Goal: Use online tool/utility: Utilize a website feature to perform a specific function

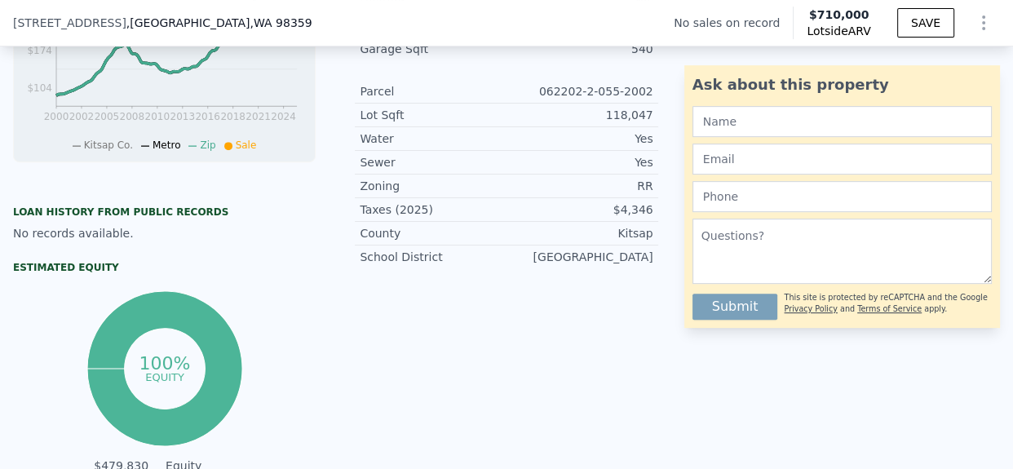
scroll to position [0, 6]
type input "$ 710,000"
type input "6"
type input "$ 0"
type input "$ 29,999"
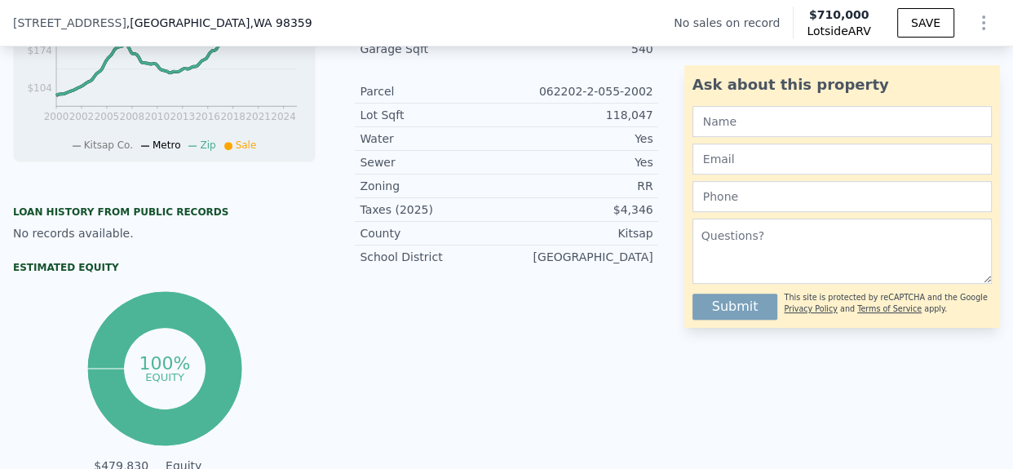
scroll to position [389, 0]
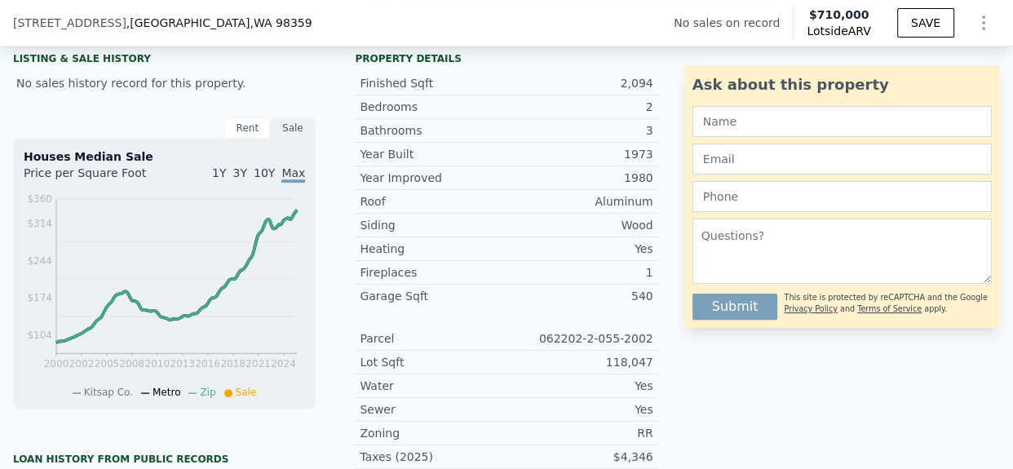
click at [617, 345] on div "062202-2-055-2002" at bounding box center [579, 338] width 147 height 16
copy div "062202-2-055-2002"
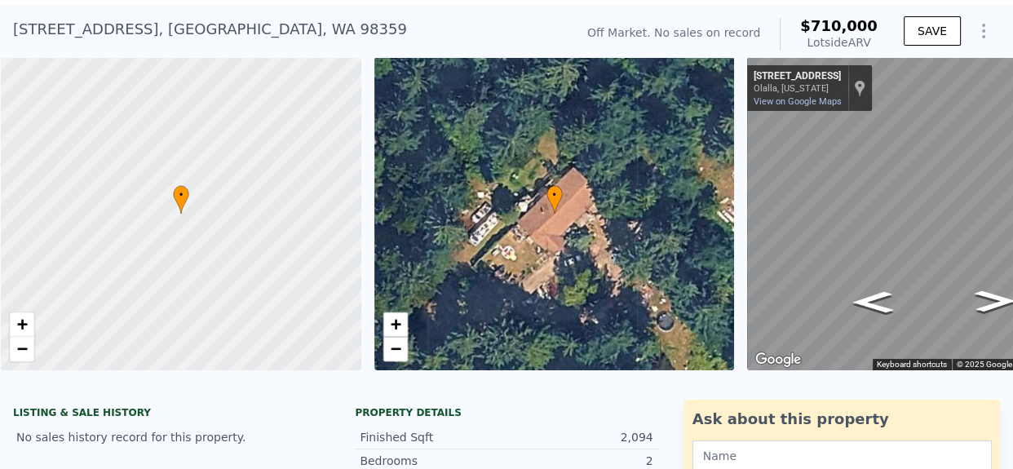
scroll to position [0, 0]
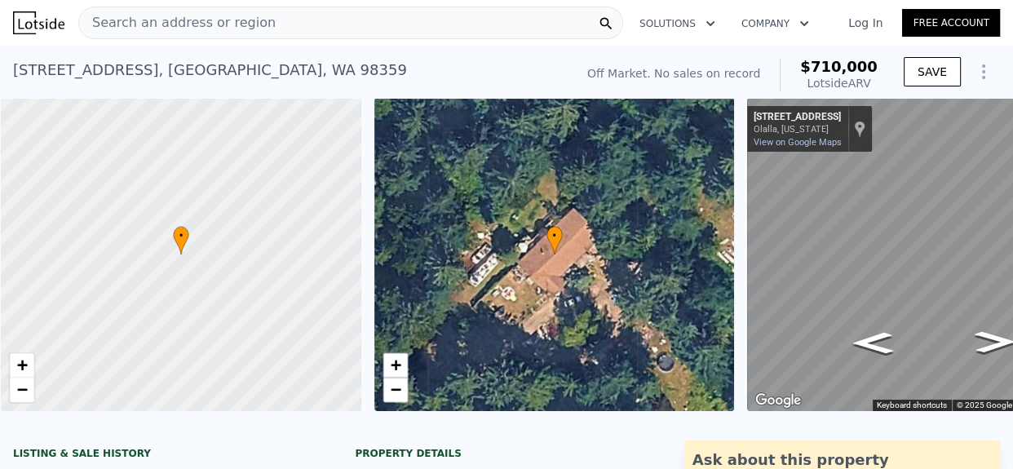
click at [305, 28] on div "Search an address or region" at bounding box center [350, 23] width 545 height 33
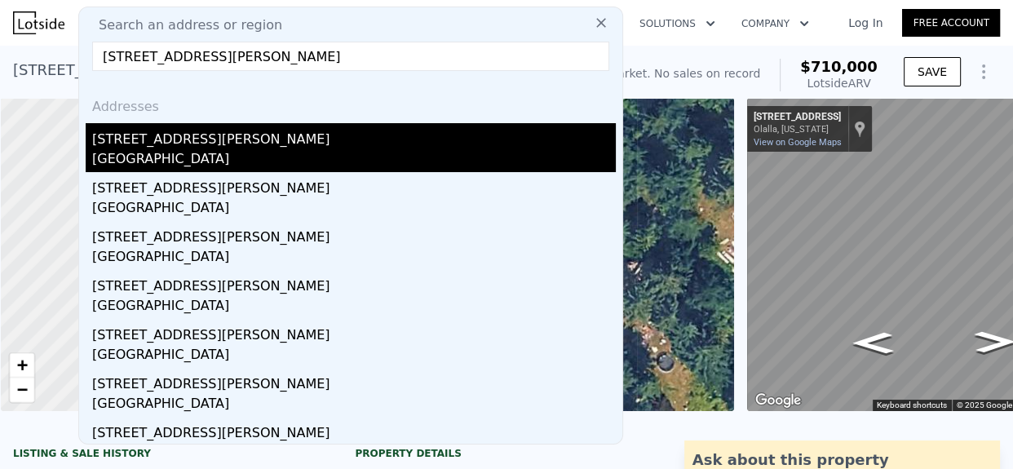
type input "4500 Ruddell Rd SE Trlr 50 Lacey, WA 98503"
click at [292, 141] on div "[STREET_ADDRESS][PERSON_NAME]" at bounding box center [353, 136] width 523 height 26
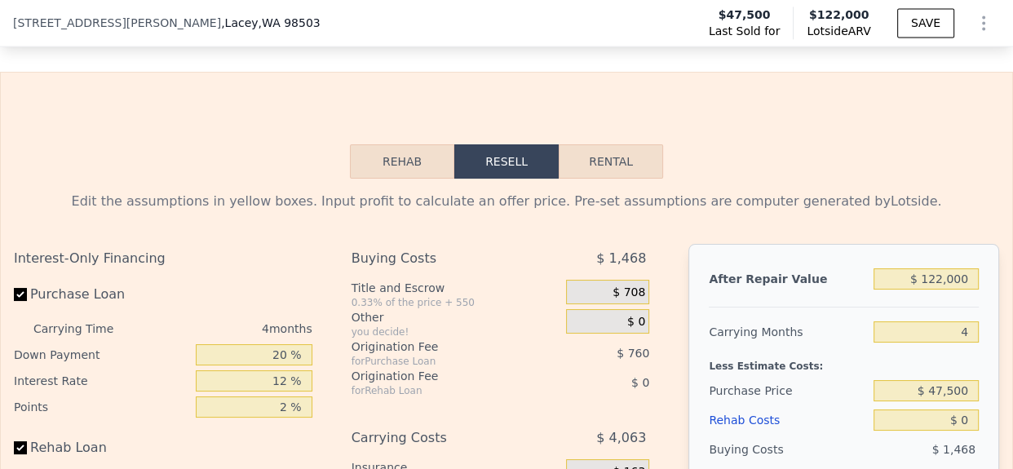
scroll to position [2307, 0]
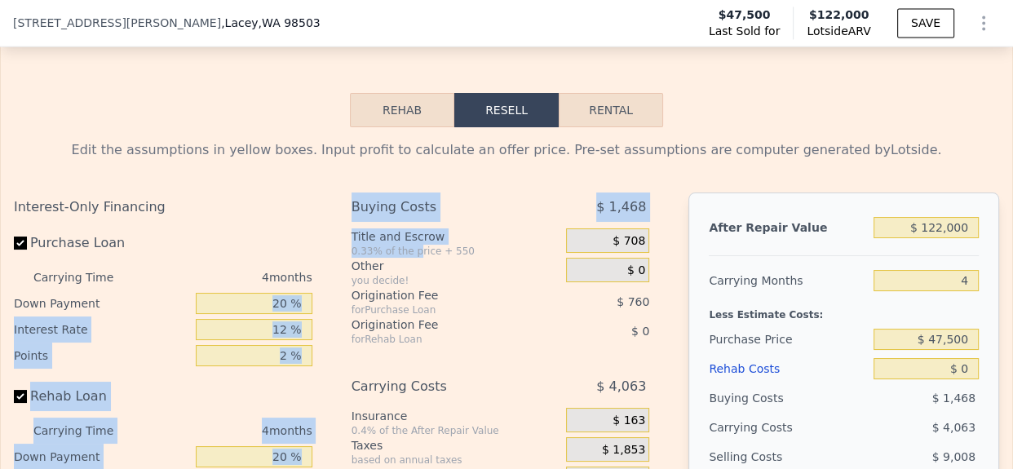
drag, startPoint x: 407, startPoint y: 269, endPoint x: 277, endPoint y: 326, distance: 141.6
click at [277, 326] on div "Interest-Only Financing Purchase Loan Carrying Time 4 months Down Payment 20 % …" at bounding box center [506, 462] width 985 height 541
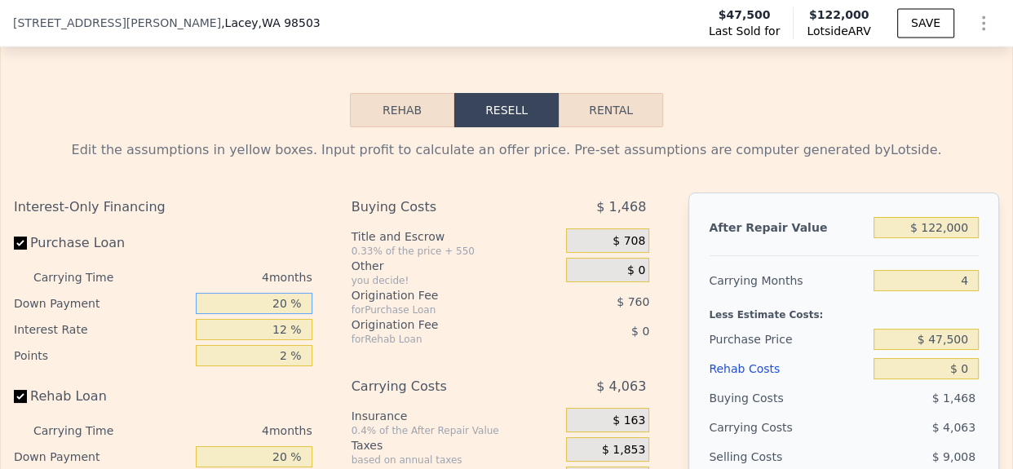
click at [277, 314] on input "20 %" at bounding box center [254, 303] width 117 height 21
type input "10 %"
type input "$ 59,674"
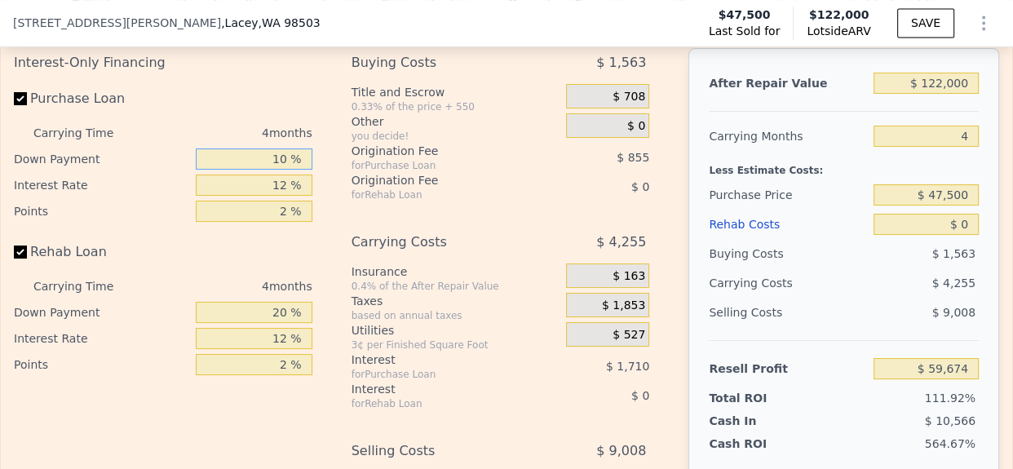
type input "10 %"
click at [24, 105] on input "Purchase Loan" at bounding box center [20, 98] width 13 height 13
checkbox input "false"
type input "$ 62,241"
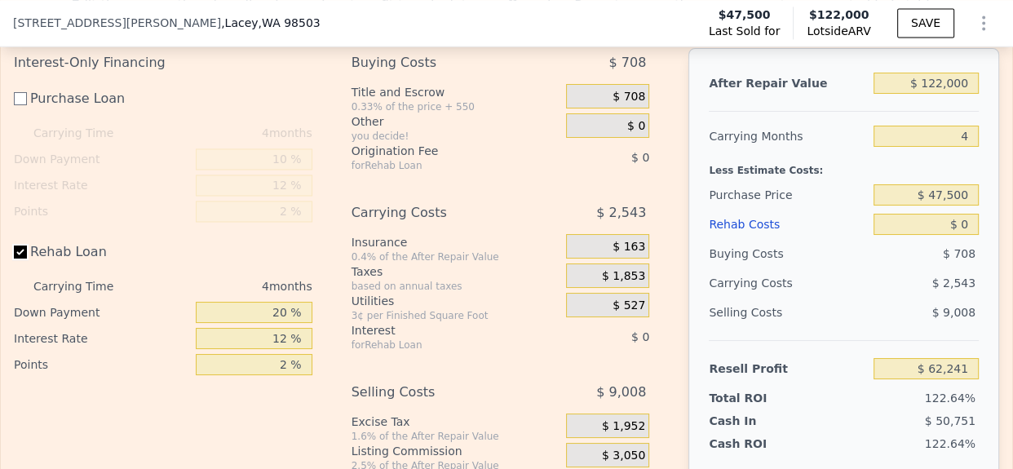
click at [23, 258] on input "Rehab Loan" at bounding box center [20, 251] width 13 height 13
checkbox input "false"
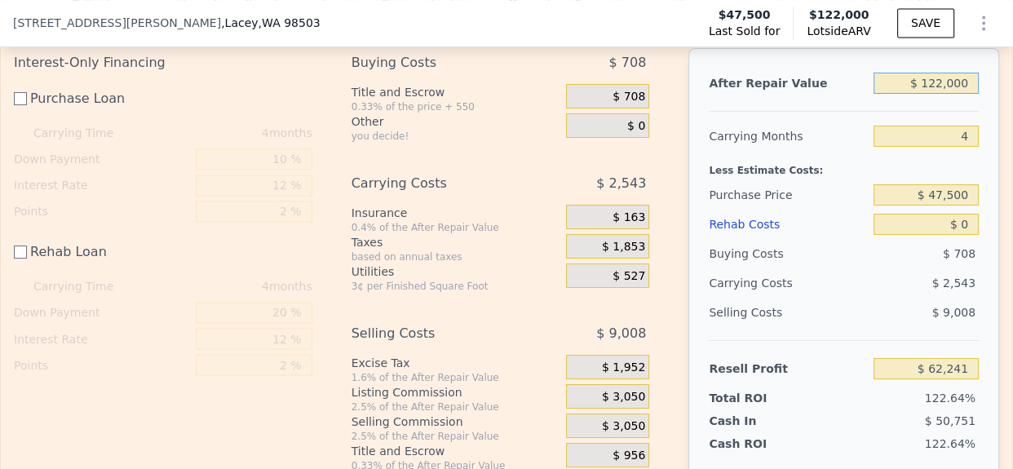
click at [940, 94] on input "$ 122,000" at bounding box center [925, 83] width 105 height 21
type input "$ 150,000"
type input "$ 88,262"
type input "$ 150,000"
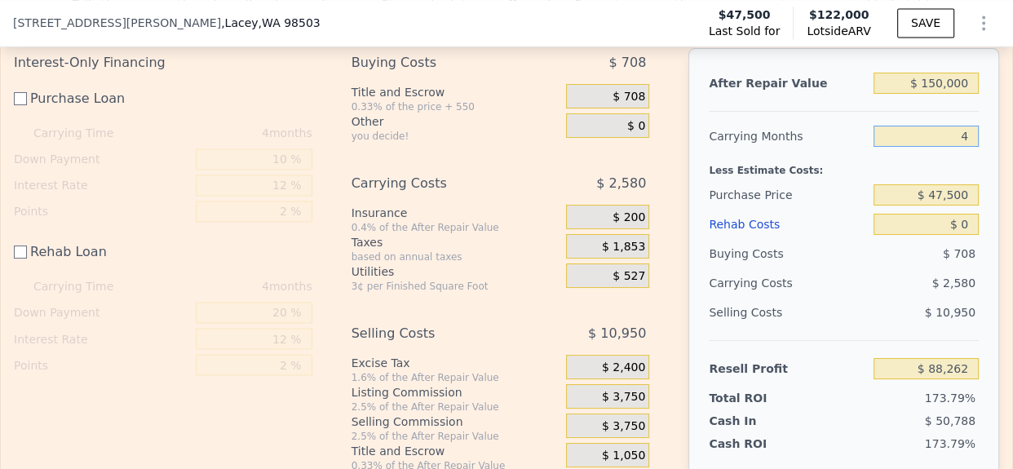
click at [954, 147] on input "4" at bounding box center [925, 136] width 105 height 21
type input "5"
type input "$ 87,617"
type input "5"
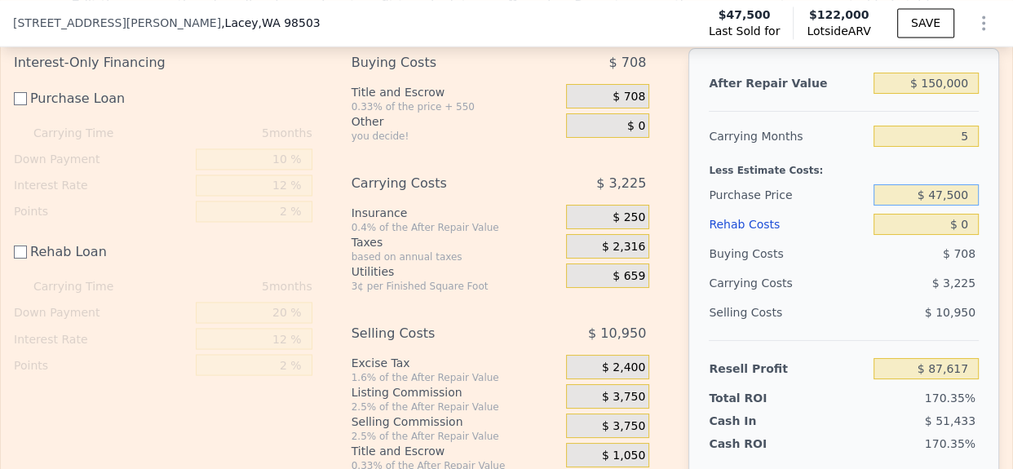
click at [942, 205] on input "$ 47,500" at bounding box center [925, 194] width 105 height 21
type input "$ 50,000"
click at [952, 235] on input "$ 0" at bounding box center [925, 224] width 105 height 21
type input "$ 85,108"
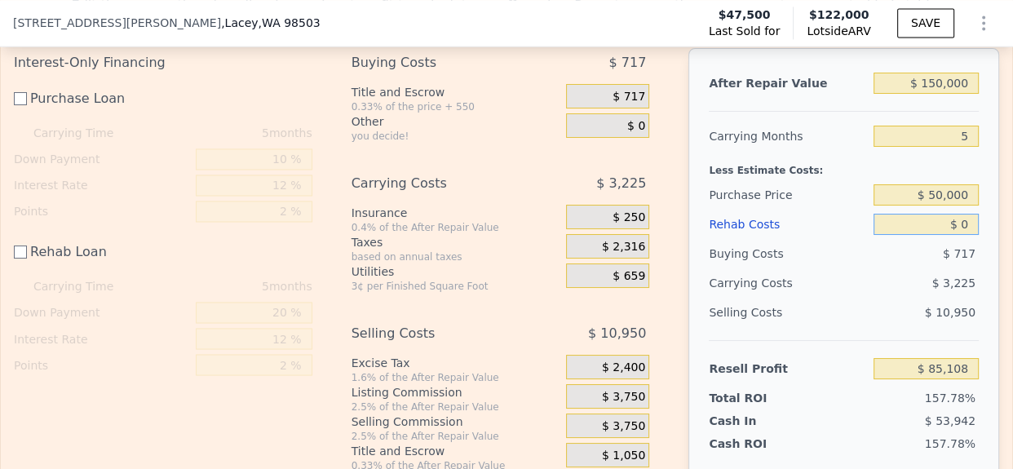
click at [952, 235] on input "$ 0" at bounding box center [925, 224] width 105 height 21
type input "$ 35,000"
type input "$ 50,108"
type input "$ 35,000"
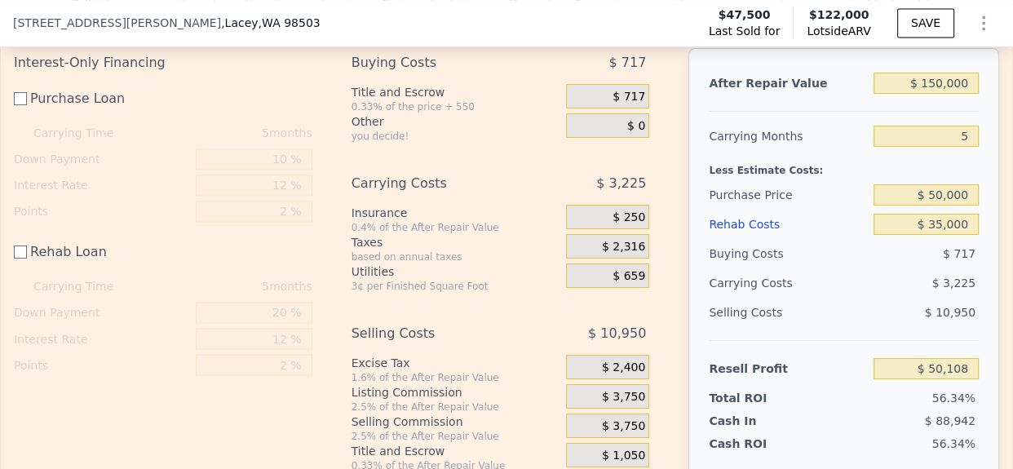
click at [842, 239] on div "Rehab Costs" at bounding box center [788, 224] width 158 height 29
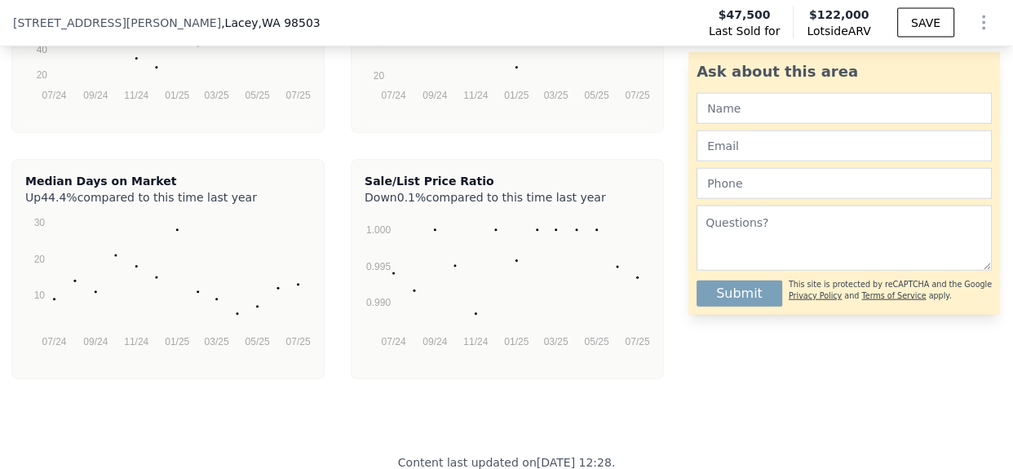
scroll to position [4236, 0]
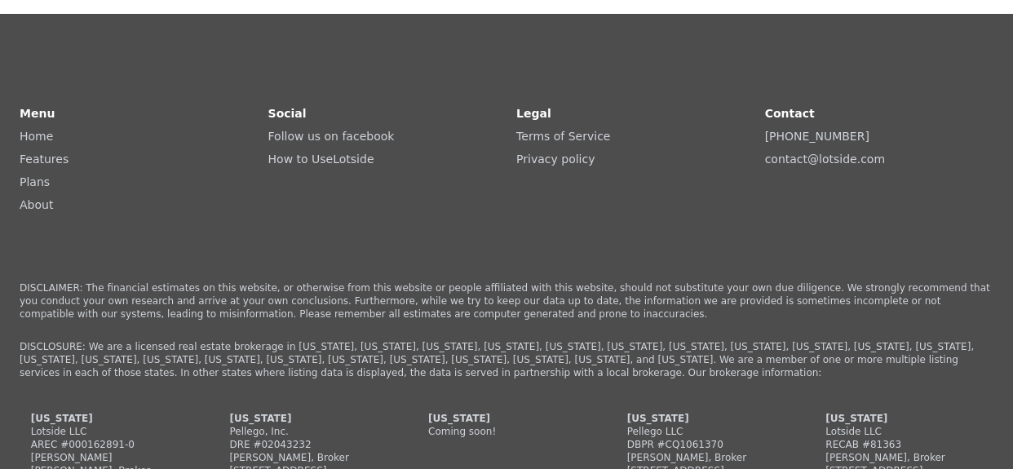
type input "$ 0"
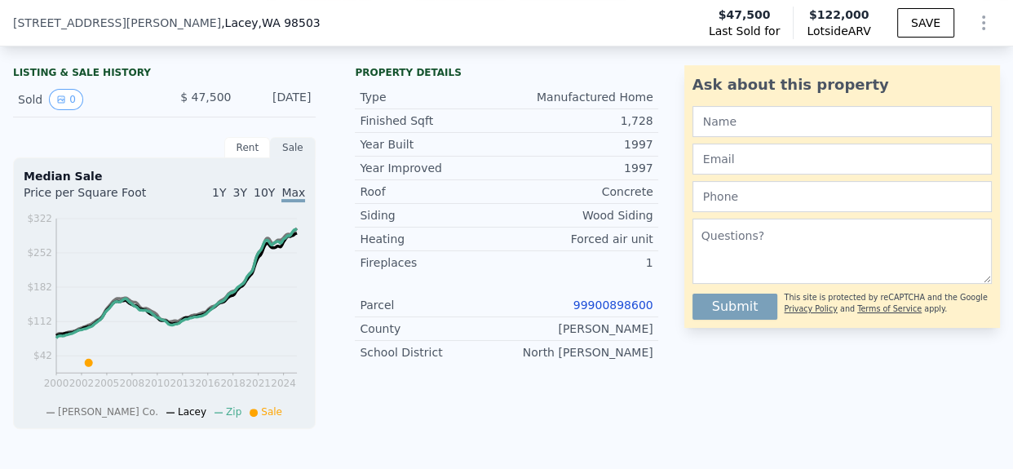
scroll to position [396, 0]
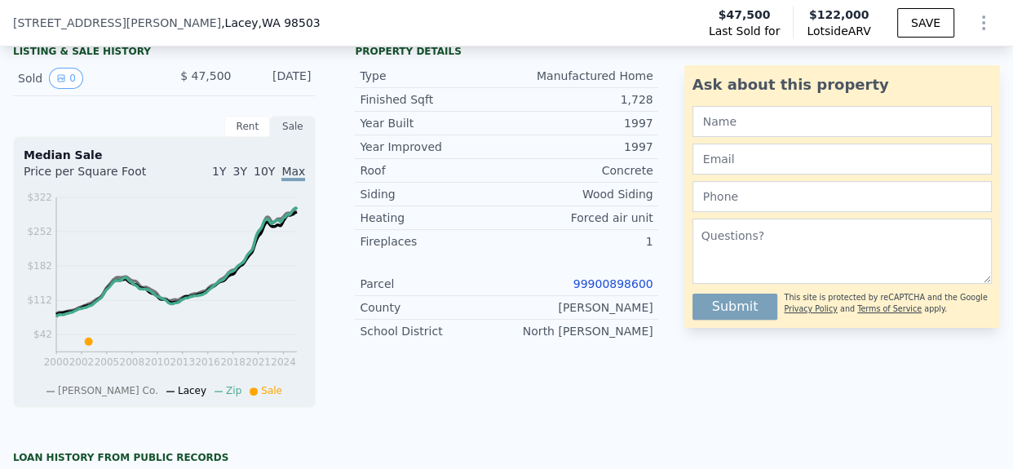
click at [600, 290] on link "99900898600" at bounding box center [613, 283] width 80 height 13
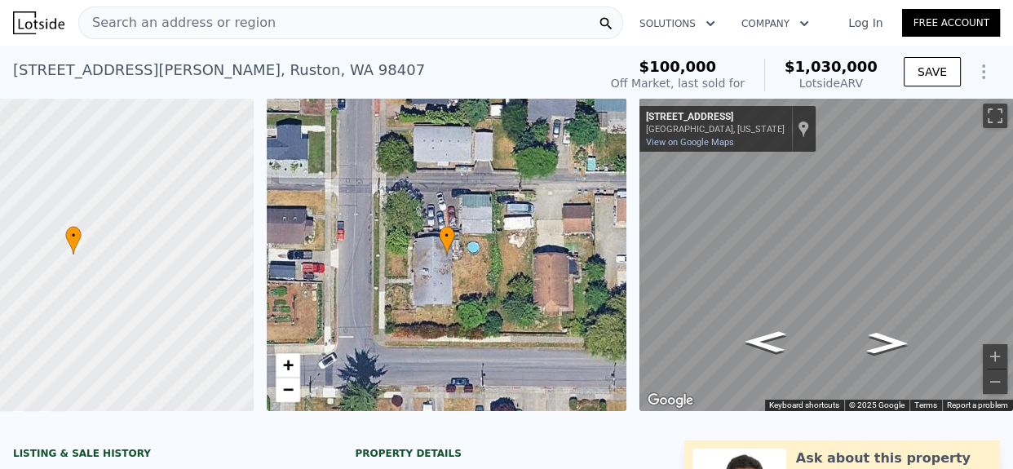
click at [338, 41] on div "Search an address or region Solutions Company Open main menu Log In Free Account" at bounding box center [506, 22] width 987 height 39
click at [284, 24] on div "Search an address or region" at bounding box center [350, 23] width 545 height 33
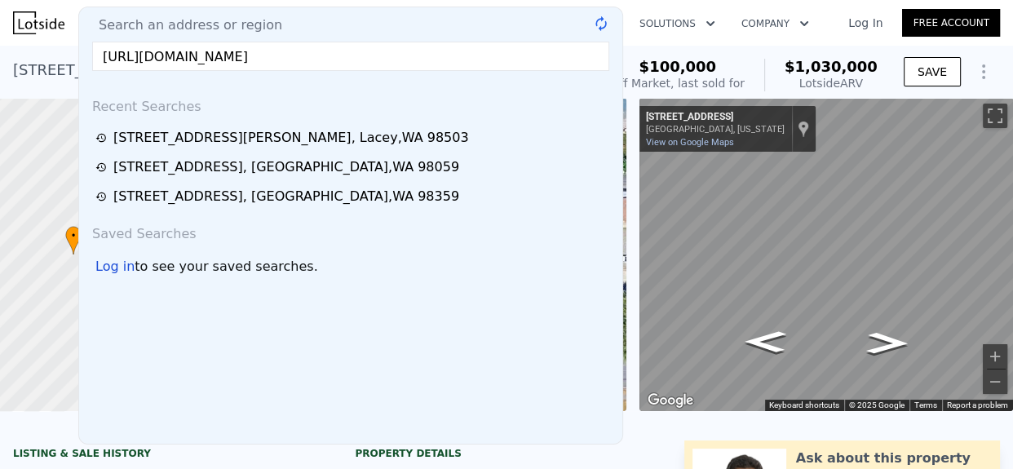
scroll to position [0, 6]
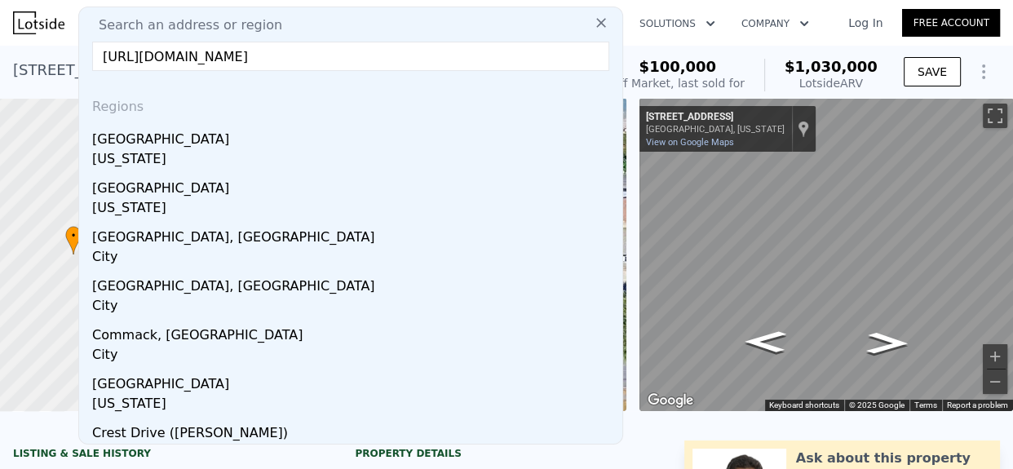
type input "[URL][DOMAIN_NAME]"
click at [596, 24] on icon at bounding box center [601, 23] width 10 height 10
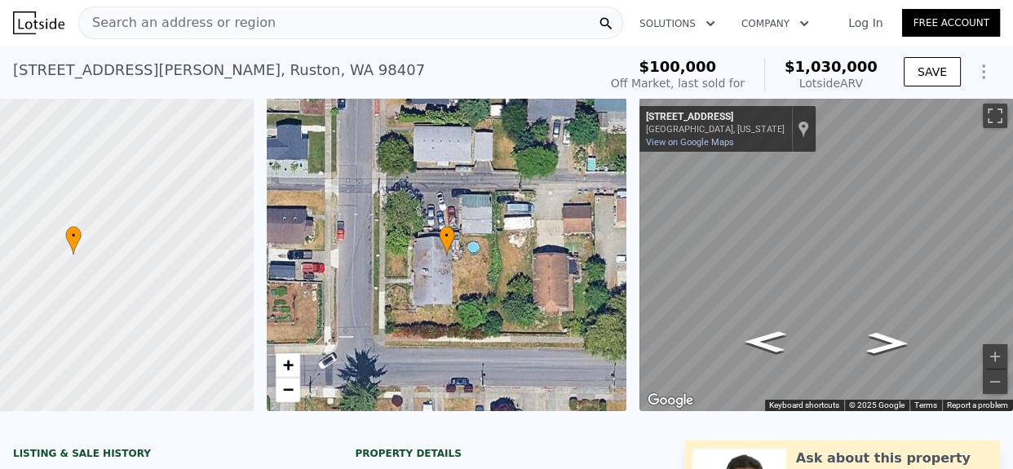
click at [193, 27] on span "Search an address or region" at bounding box center [177, 23] width 196 height 20
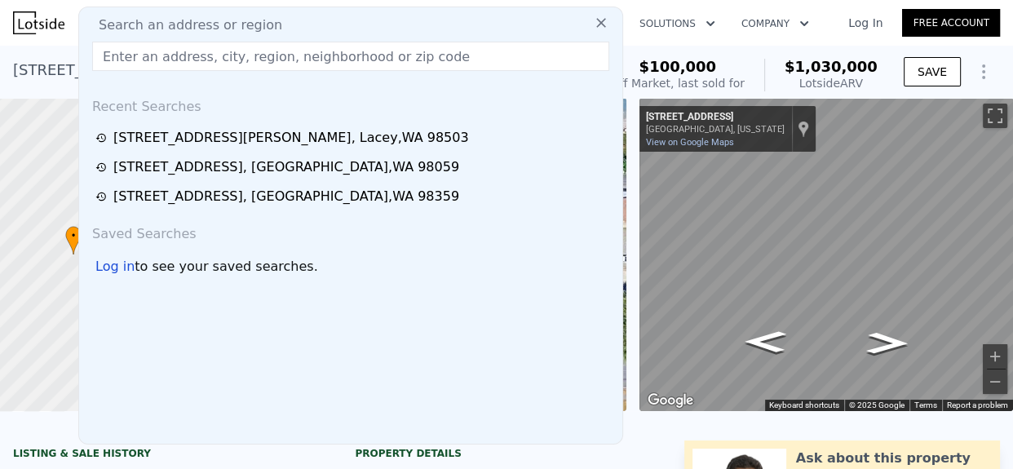
click at [193, 27] on span "Search an address or region" at bounding box center [184, 25] width 196 height 20
click at [187, 64] on input "text" at bounding box center [350, 56] width 517 height 29
paste input "[STREET_ADDRESS][PERSON_NAME]"
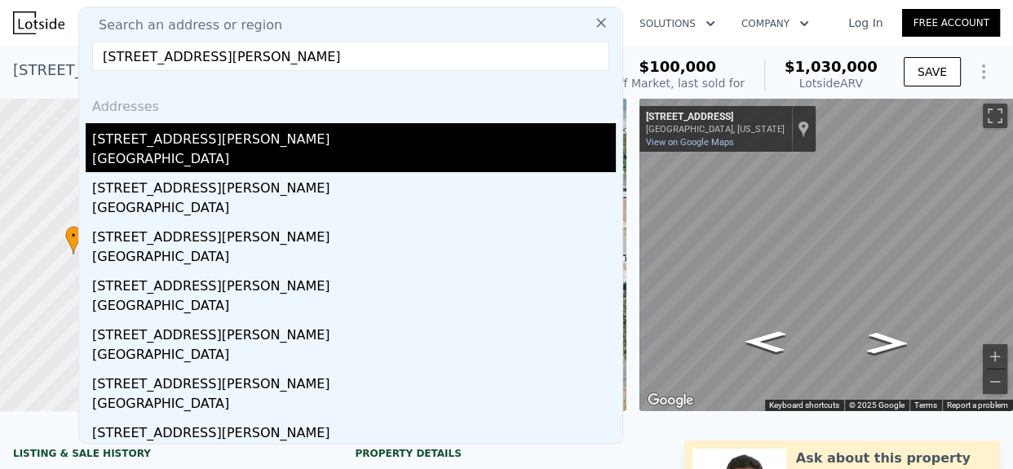
type input "[STREET_ADDRESS][PERSON_NAME]"
click at [254, 135] on div "[STREET_ADDRESS][PERSON_NAME]" at bounding box center [353, 136] width 523 height 26
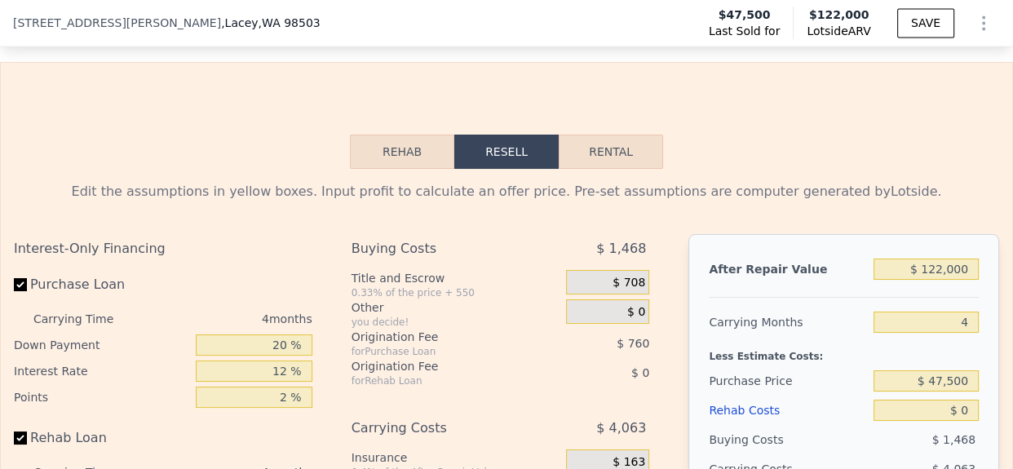
scroll to position [2449, 0]
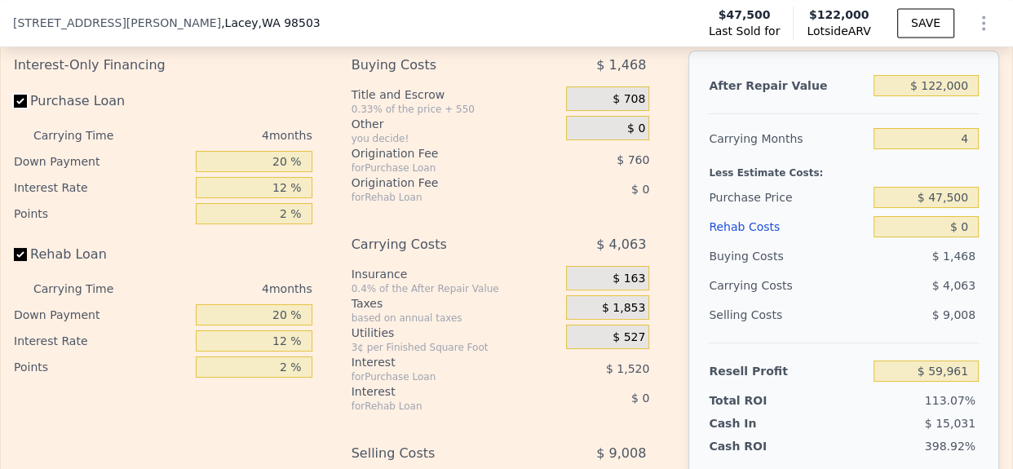
click at [20, 108] on input "Purchase Loan" at bounding box center [20, 101] width 13 height 13
checkbox input "false"
type input "$ 62,241"
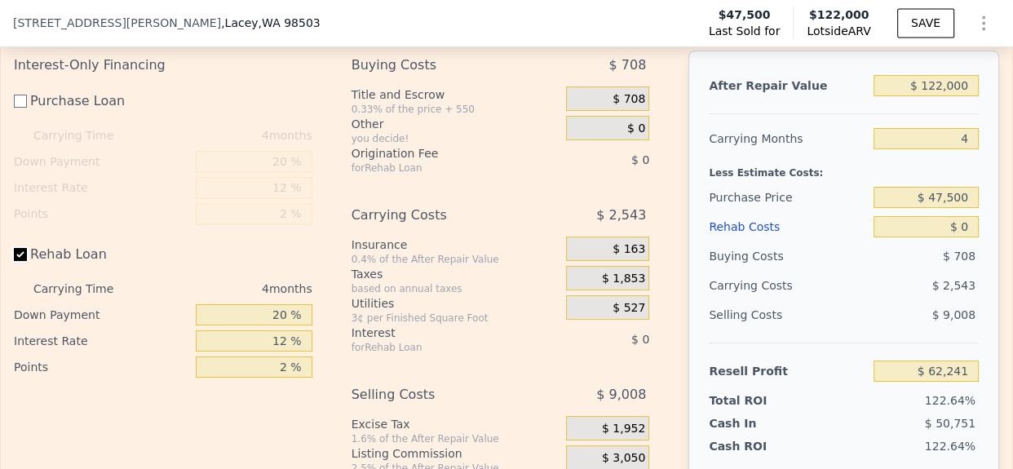
click at [24, 261] on input "Rehab Loan" at bounding box center [20, 254] width 13 height 13
checkbox input "false"
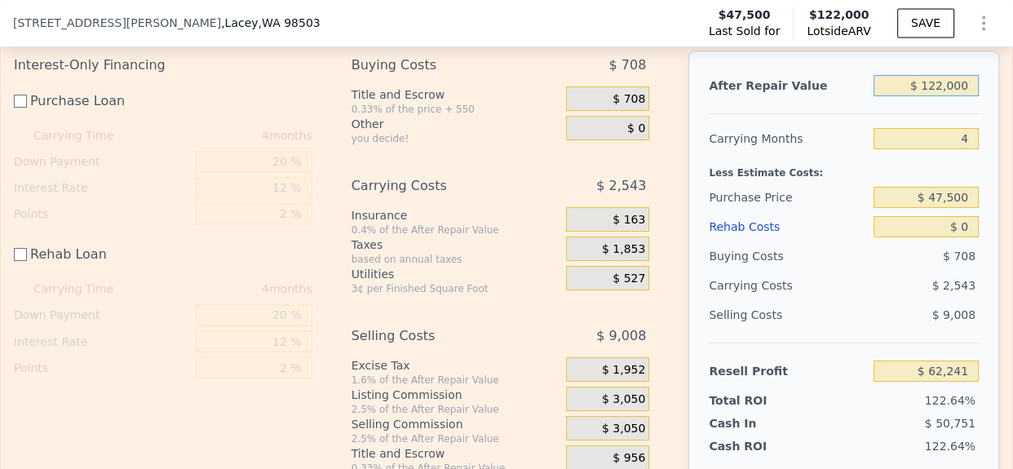
click at [940, 96] on input "$ 122,000" at bounding box center [925, 85] width 105 height 21
type input "$ 140"
type input "-$ 51,008"
type input "$ 140,000"
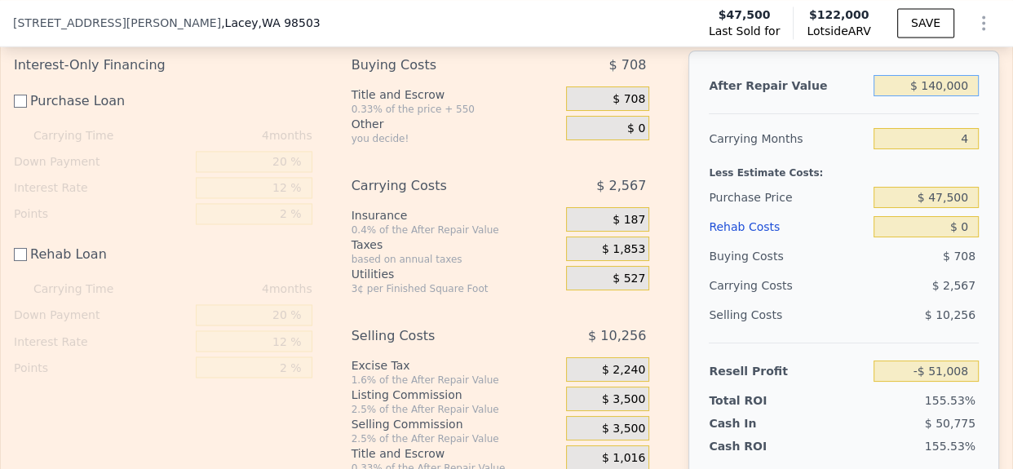
type input "$ 78,969"
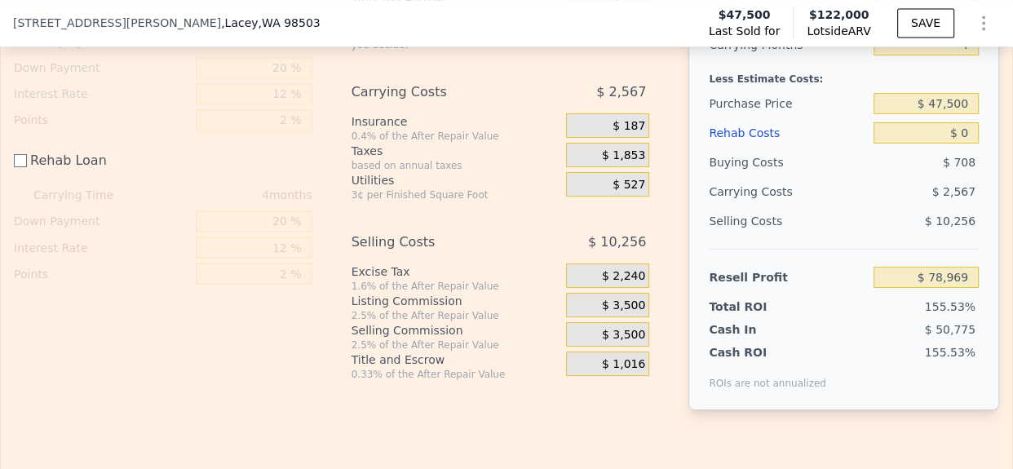
scroll to position [2536, 0]
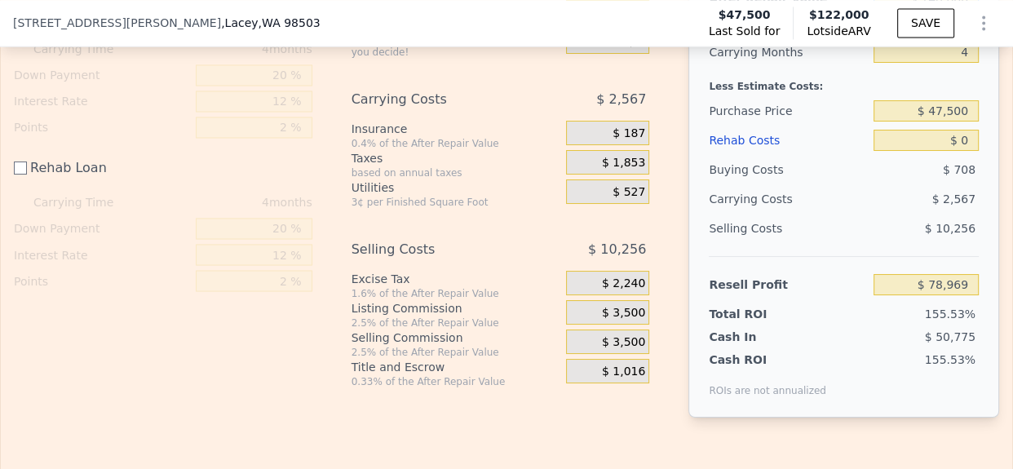
type input "$ 140,000"
click at [947, 121] on input "$ 47,500" at bounding box center [925, 110] width 105 height 21
type input "$ 45,000"
click at [897, 206] on div "$ 2,567" at bounding box center [896, 198] width 165 height 29
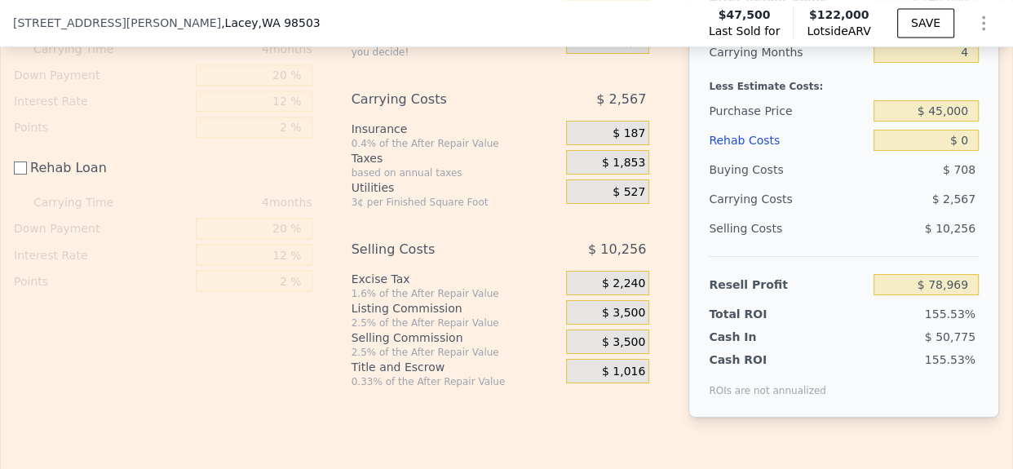
type input "$ 81,477"
click at [958, 151] on input "$ 0" at bounding box center [925, 140] width 105 height 21
type input "$ 35"
type input "$ 81,442"
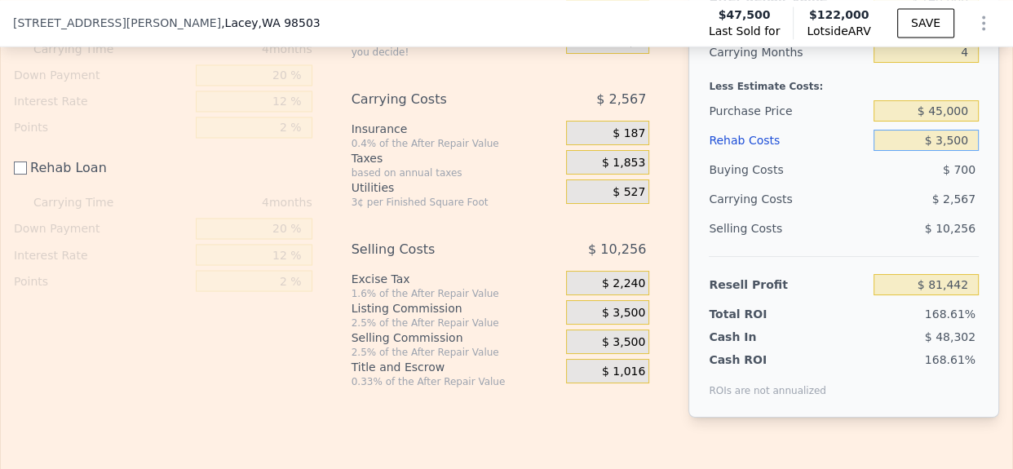
type input "$ 35,000"
type input "$ 46,477"
type input "$ 35,000"
click at [897, 214] on div "$ 2,567" at bounding box center [896, 198] width 165 height 29
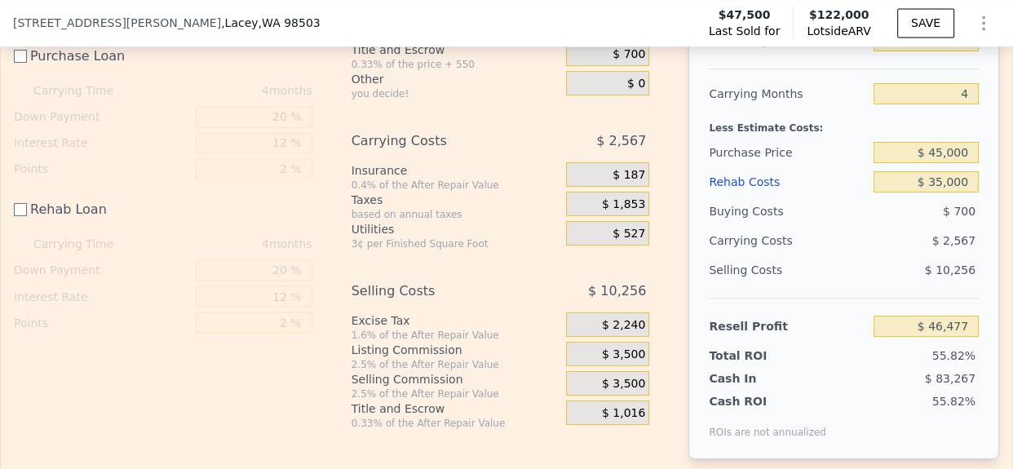
scroll to position [2521, 0]
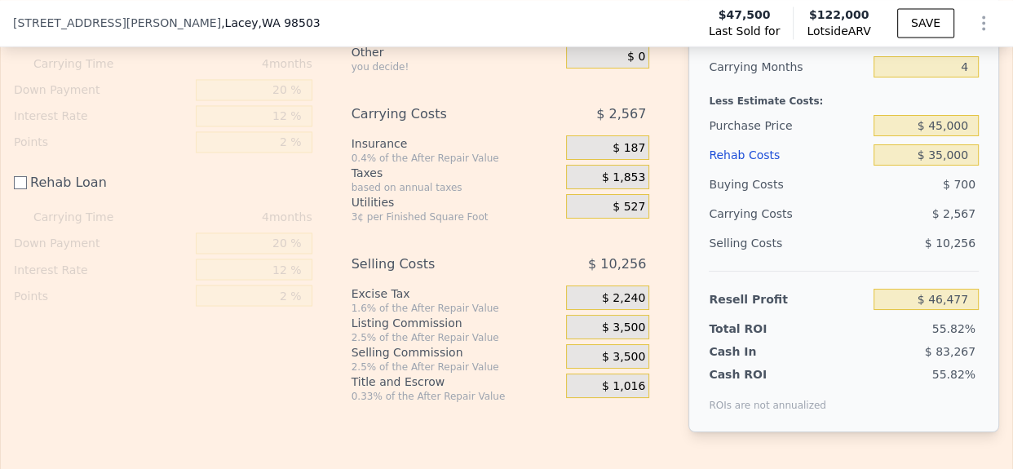
click at [890, 223] on div "$ 2,567" at bounding box center [896, 213] width 165 height 29
